Goal: Navigation & Orientation: Find specific page/section

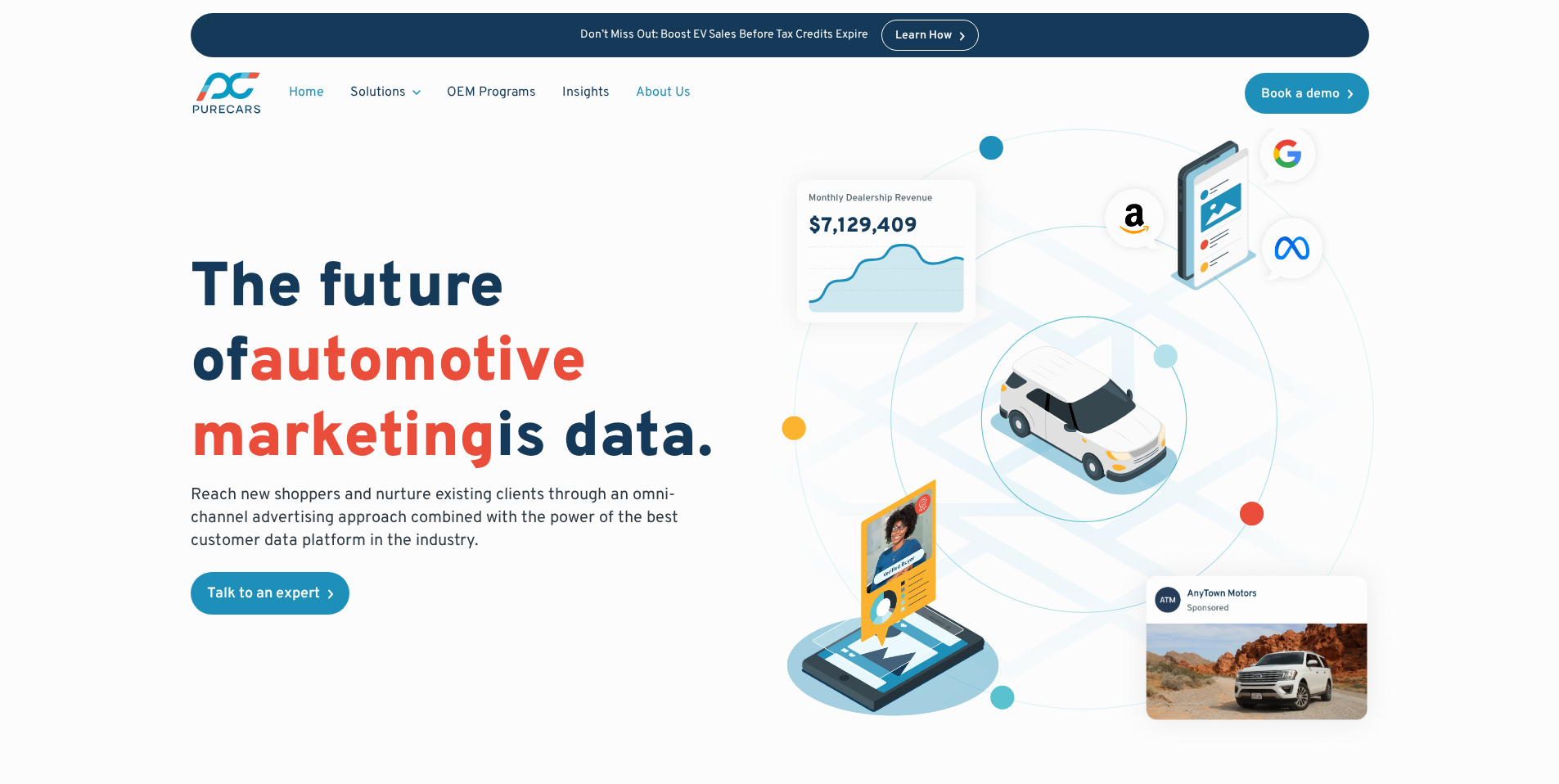
click at [634, 90] on link "About Us" at bounding box center [663, 92] width 81 height 31
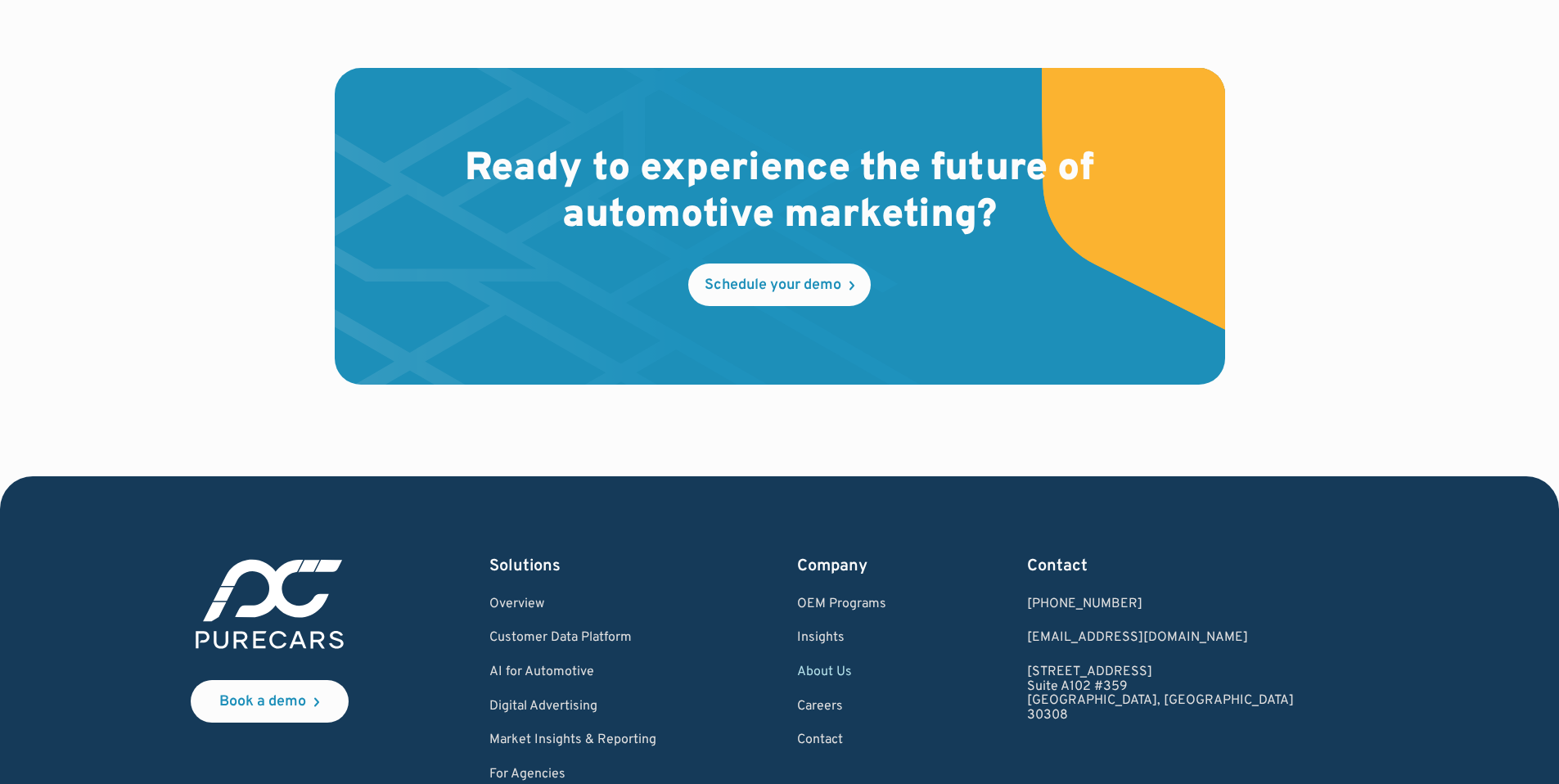
scroll to position [4793, 0]
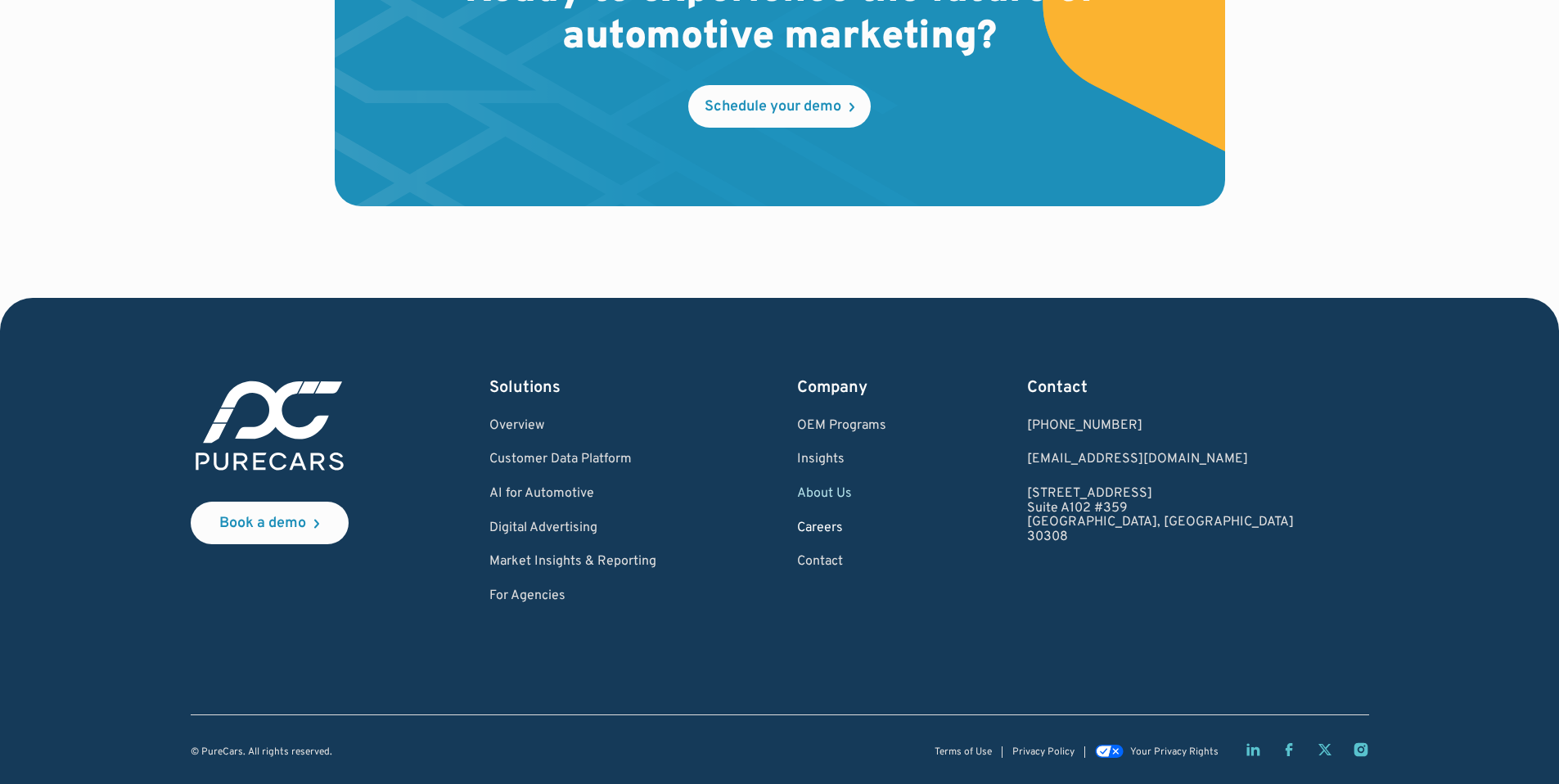
click at [886, 522] on link "Careers" at bounding box center [842, 528] width 89 height 15
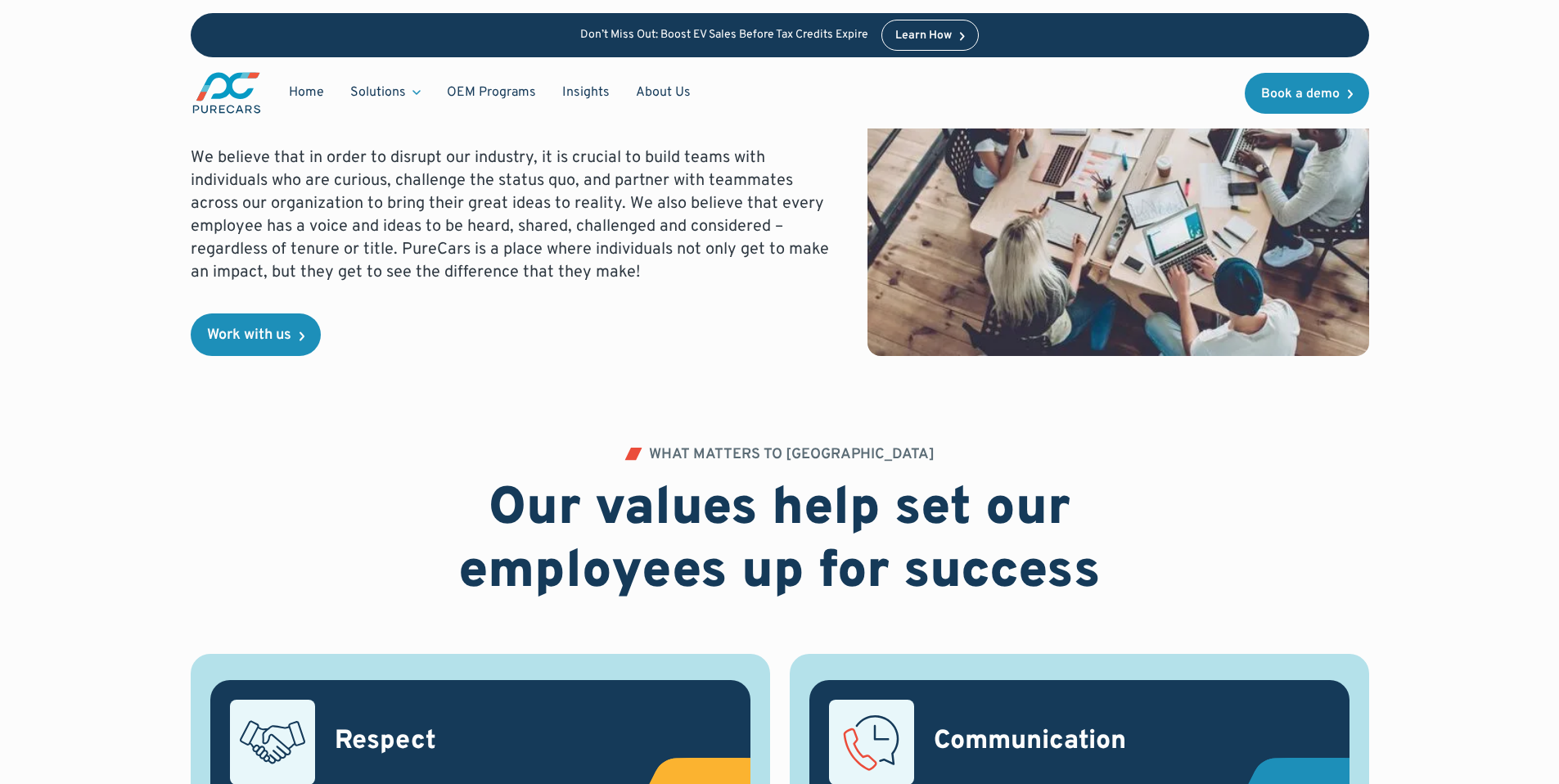
scroll to position [315, 0]
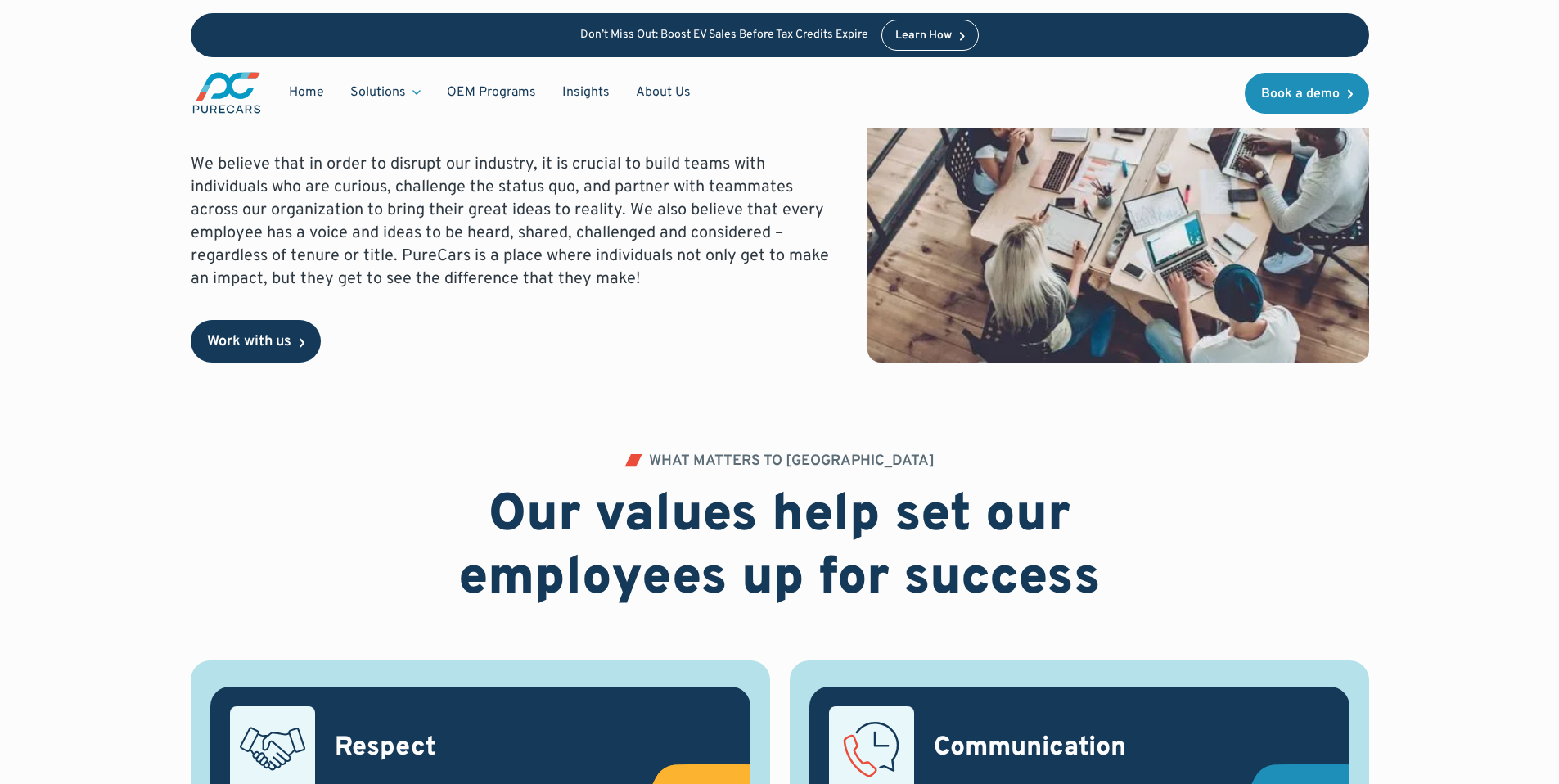
click at [265, 339] on div "Work with us" at bounding box center [249, 342] width 85 height 15
